Goal: Task Accomplishment & Management: Manage account settings

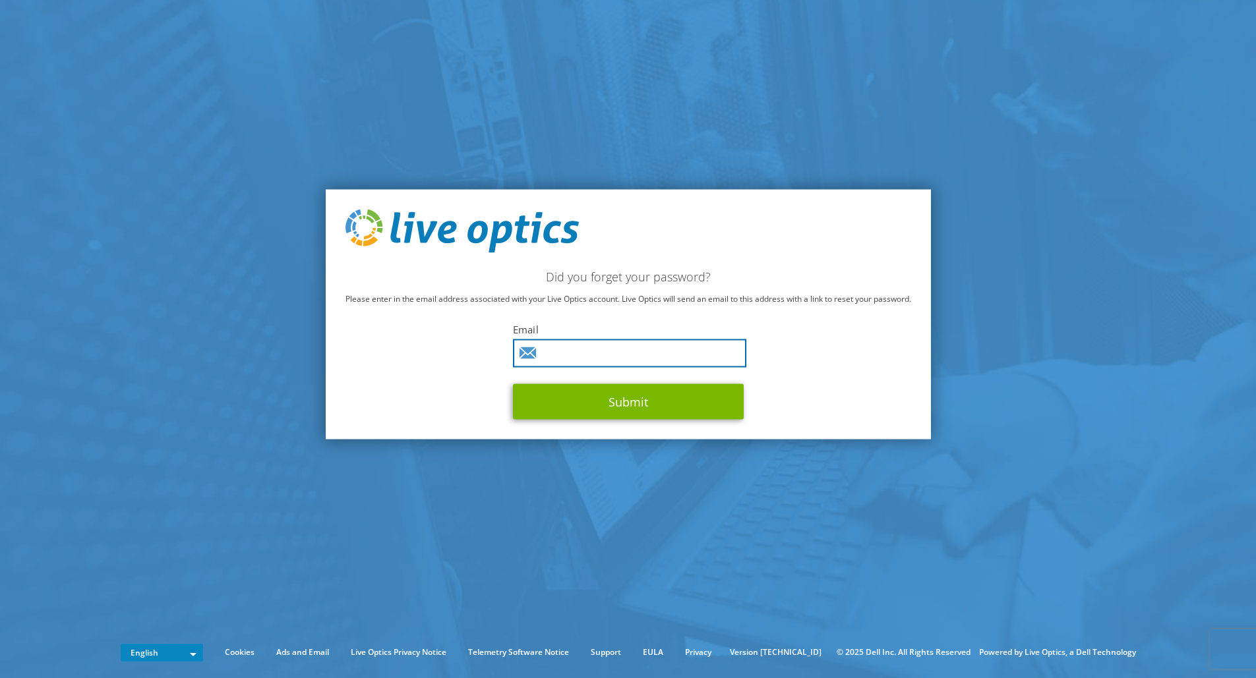
click at [679, 347] on input "text" at bounding box center [629, 353] width 233 height 28
type input "henry.sassenberg@draglobal.com"
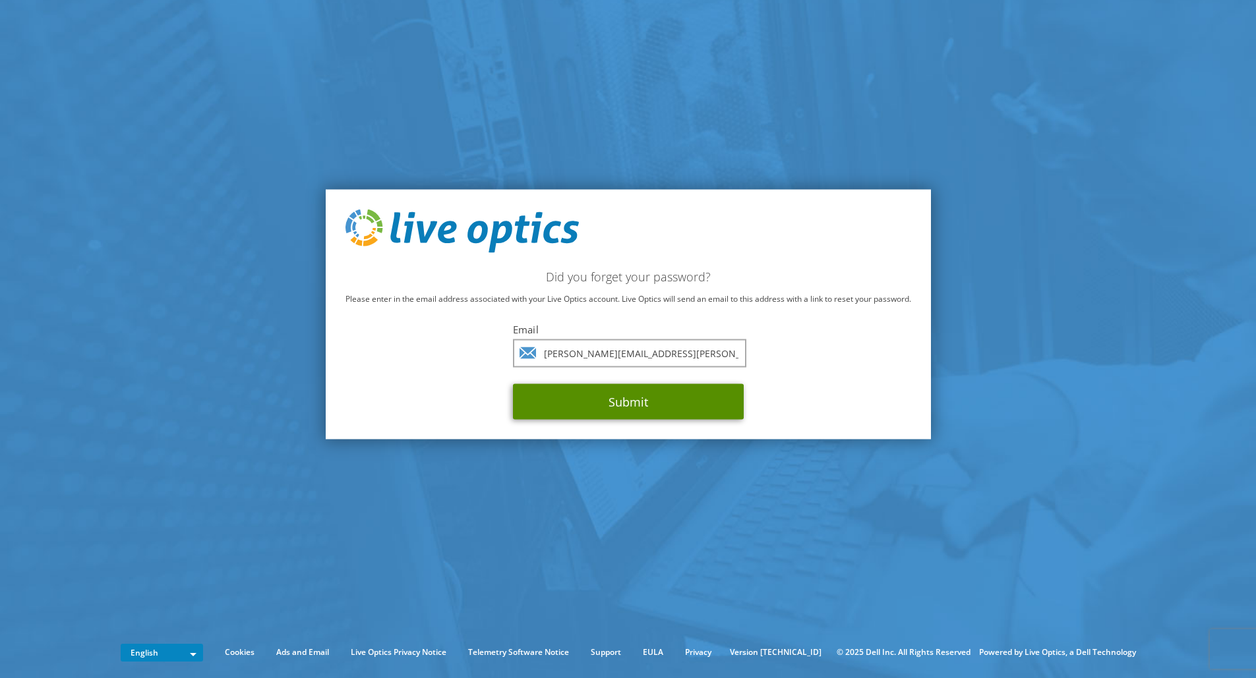
click at [660, 398] on button "Submit" at bounding box center [628, 402] width 231 height 36
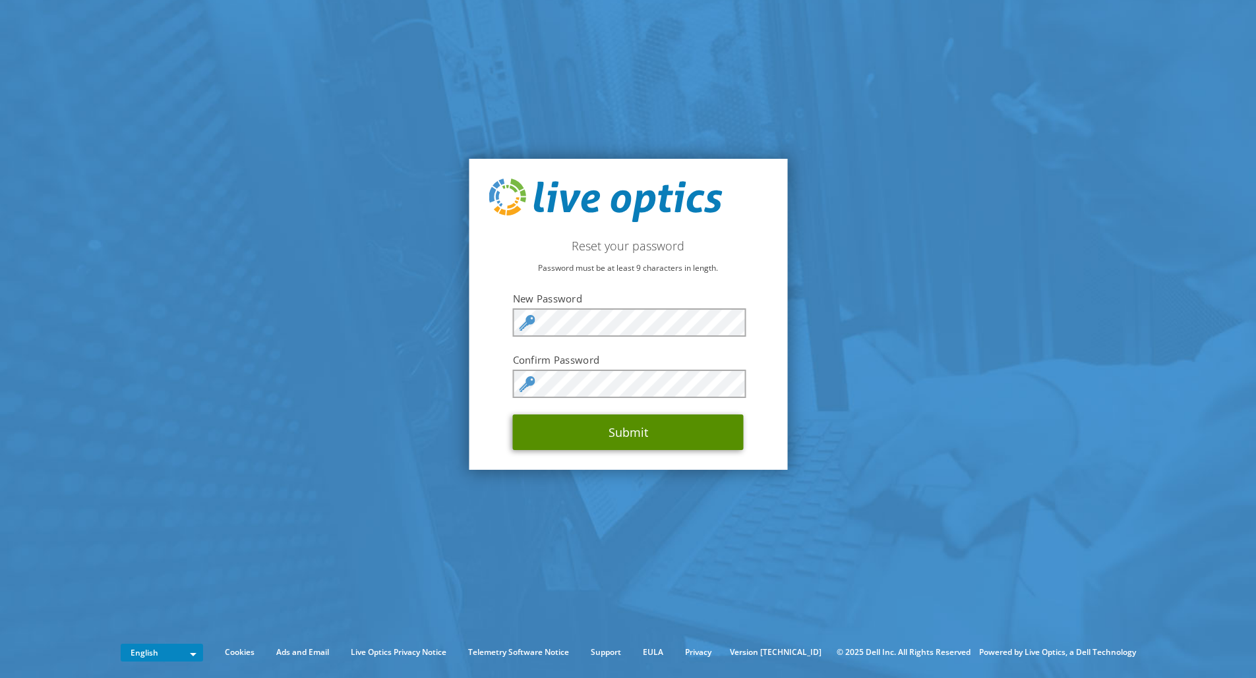
click at [587, 449] on button "Submit" at bounding box center [628, 433] width 231 height 36
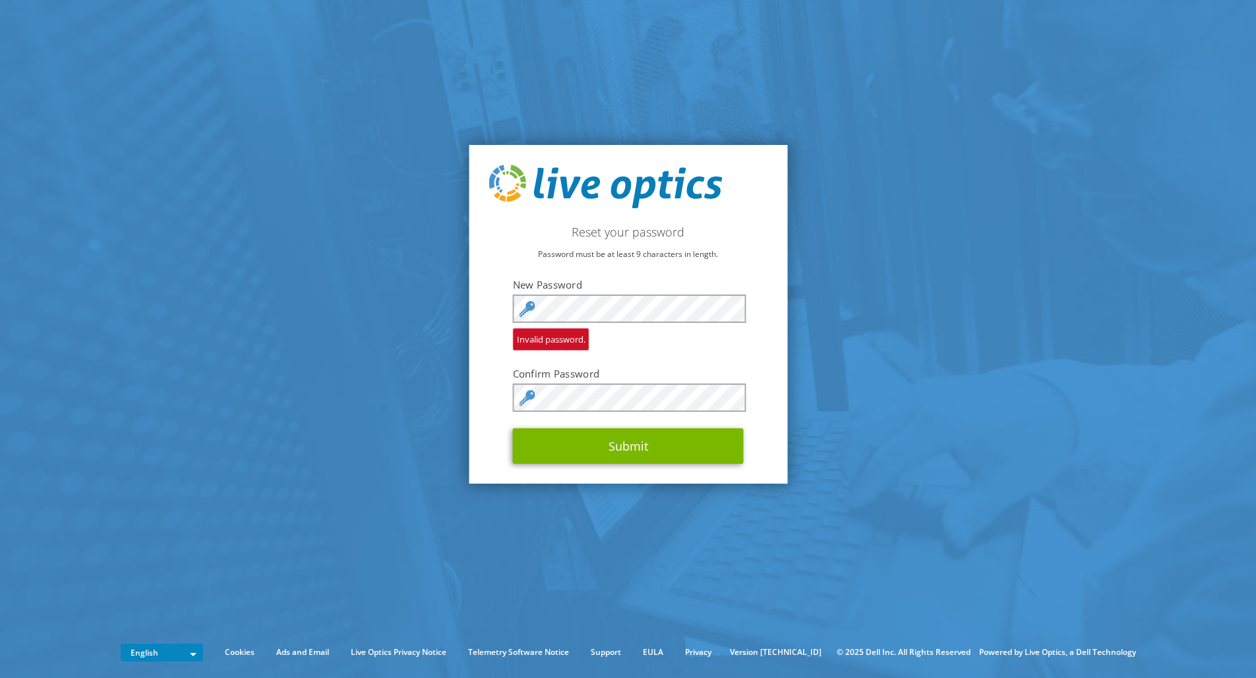
click at [638, 466] on div "Reset your password Password must be at least 9 characters in length. New Passw…" at bounding box center [628, 314] width 318 height 339
click at [639, 453] on button "Submit" at bounding box center [628, 446] width 231 height 36
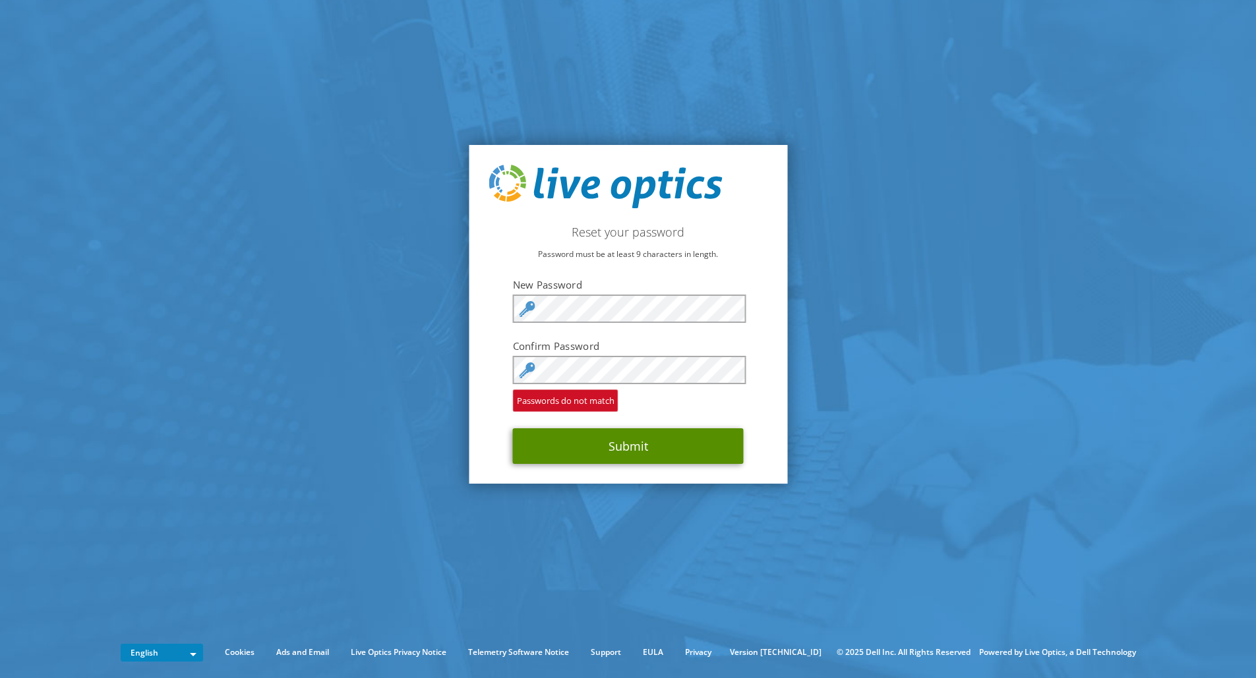
click at [513, 428] on button "Submit" at bounding box center [628, 446] width 231 height 36
